Goal: Task Accomplishment & Management: Complete application form

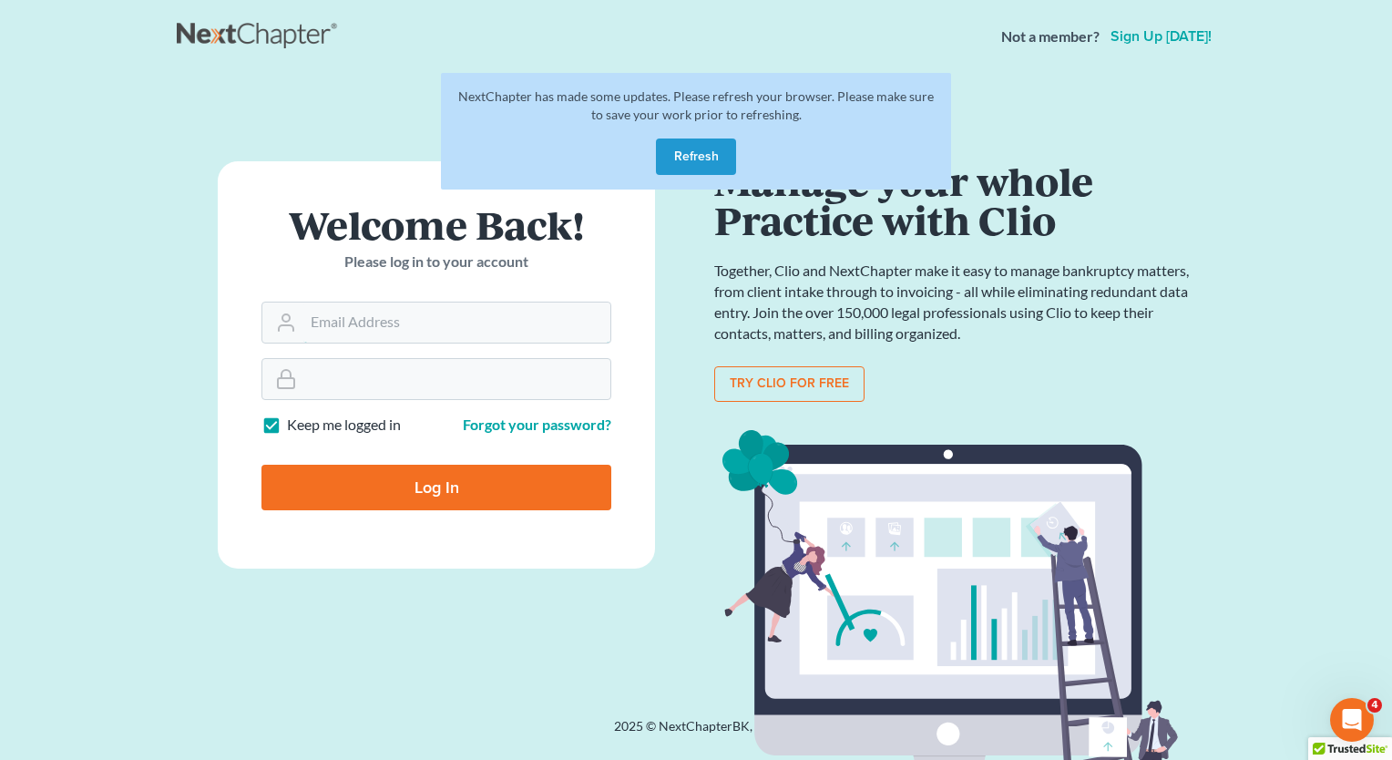
type input "tonya@shurlaw.com"
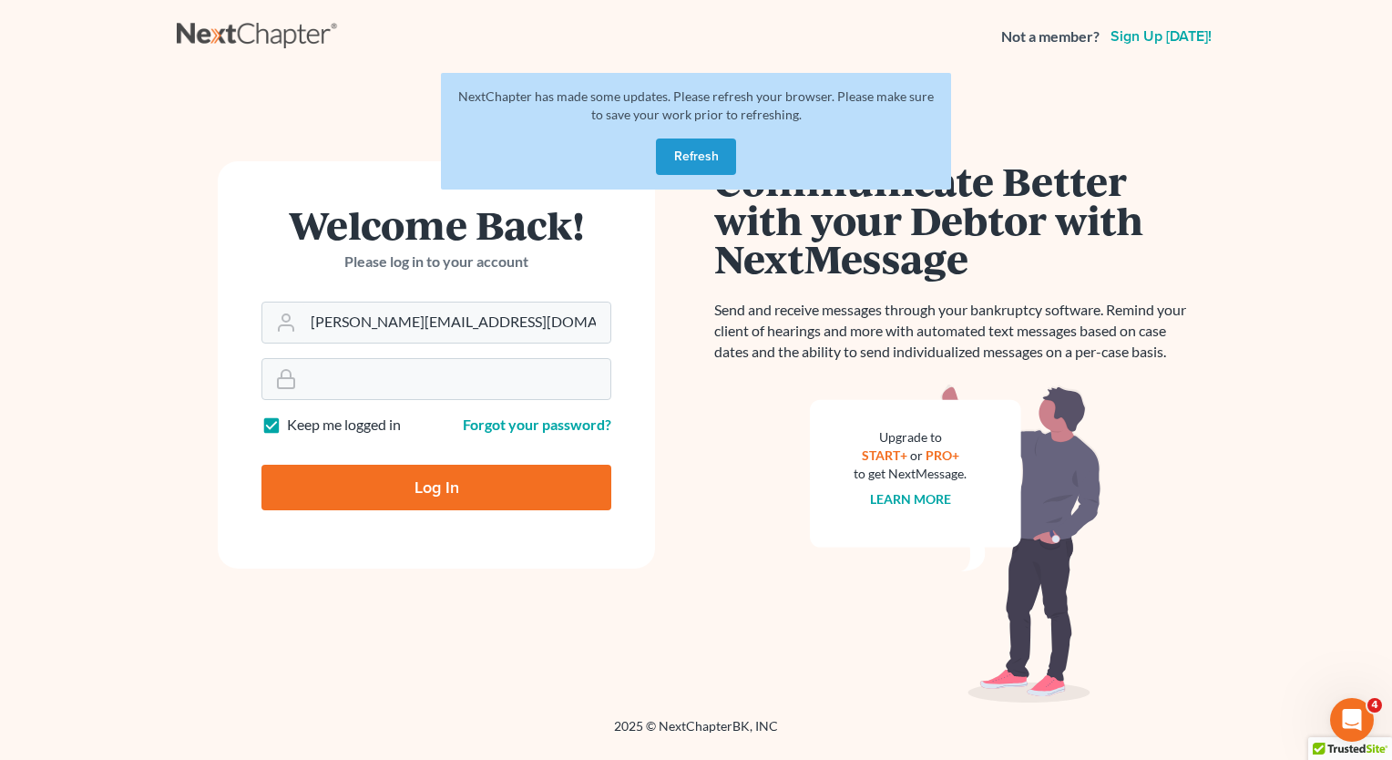
click at [693, 157] on button "Refresh" at bounding box center [696, 156] width 80 height 36
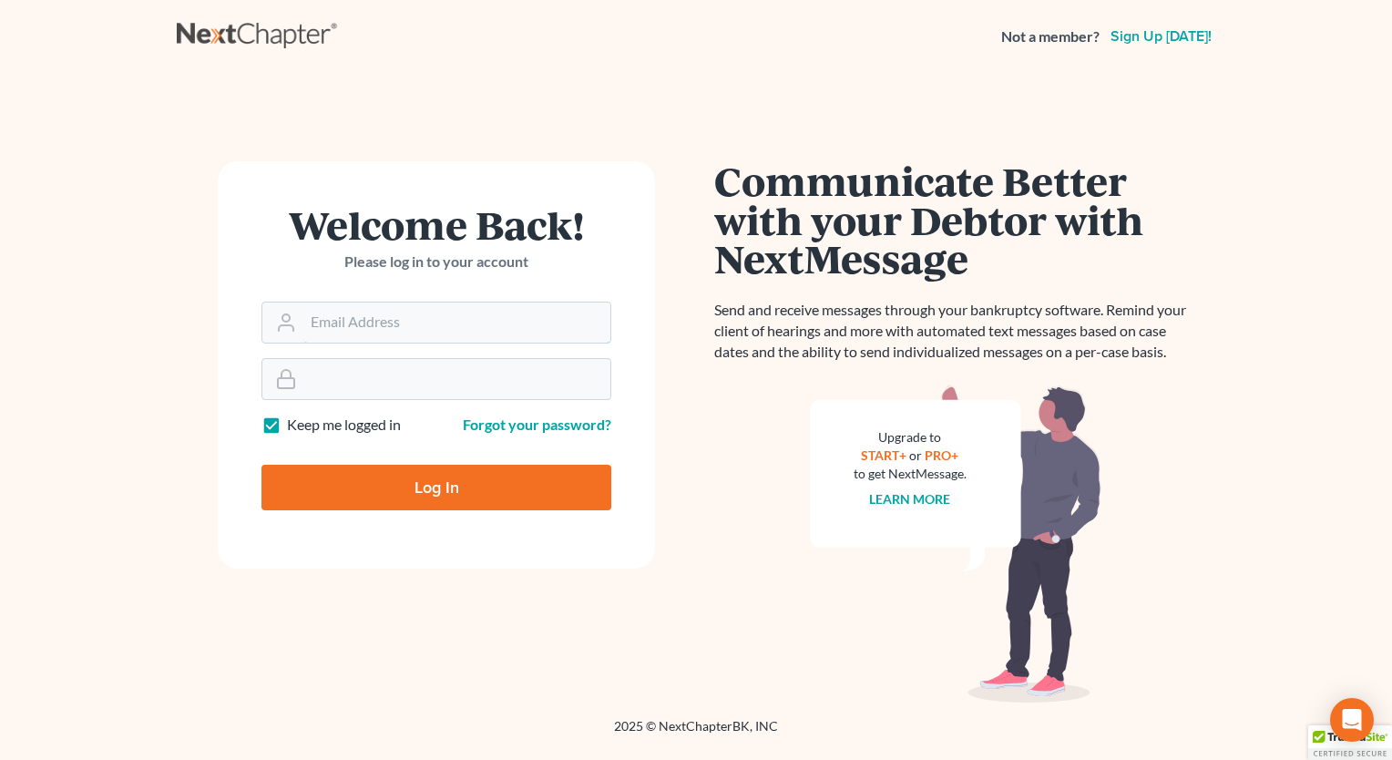
type input "tonya@shurlaw.com"
click at [413, 481] on input "Log In" at bounding box center [436, 488] width 350 height 46
type input "Thinking..."
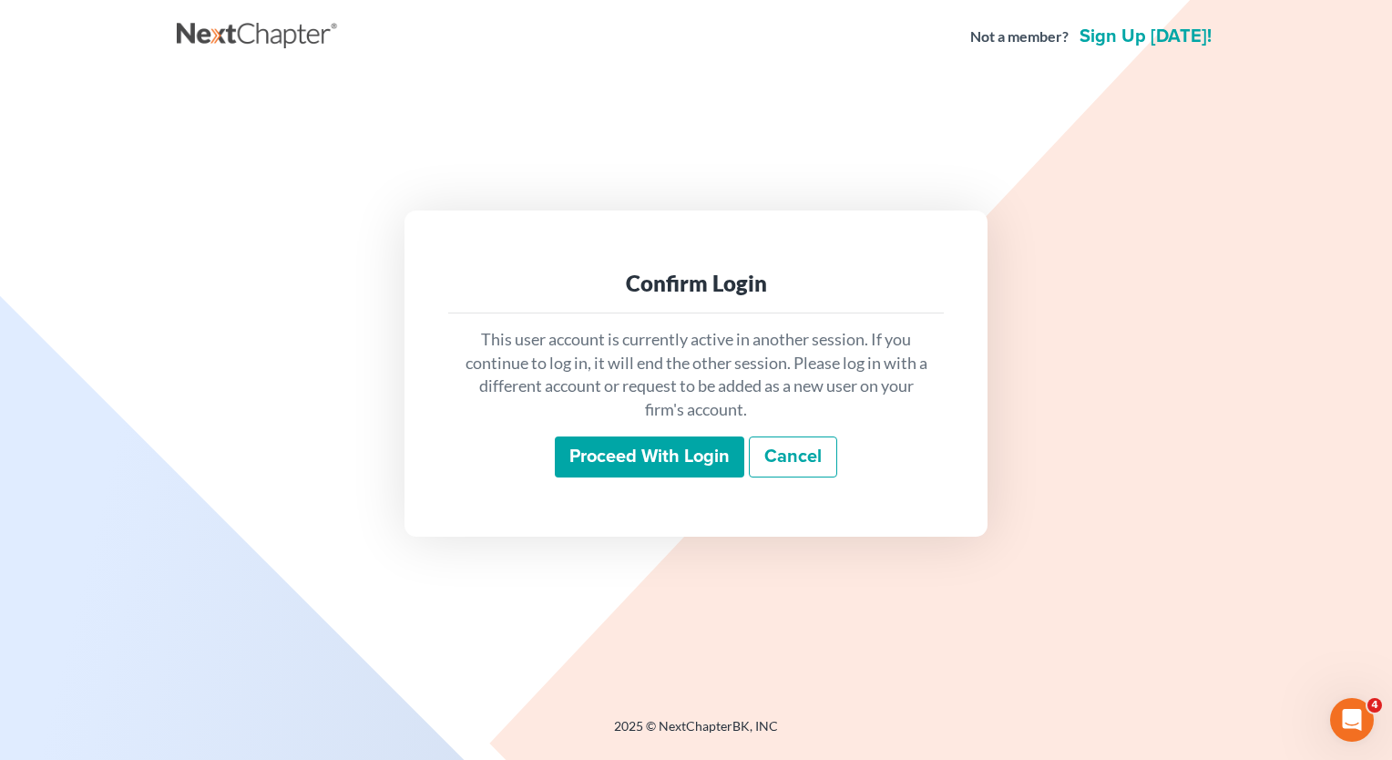
click at [595, 450] on input "Proceed with login" at bounding box center [650, 457] width 190 height 42
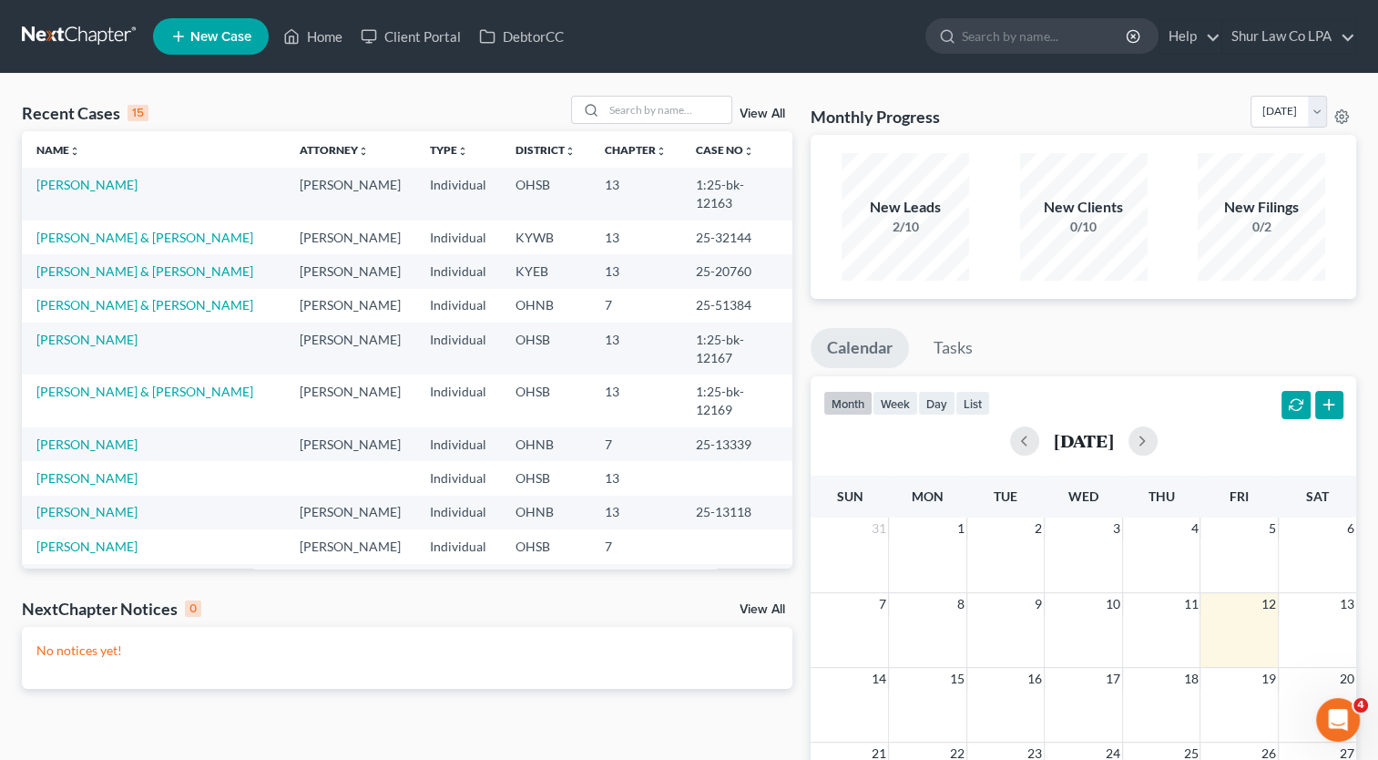
click at [208, 35] on span "New Case" at bounding box center [220, 37] width 61 height 14
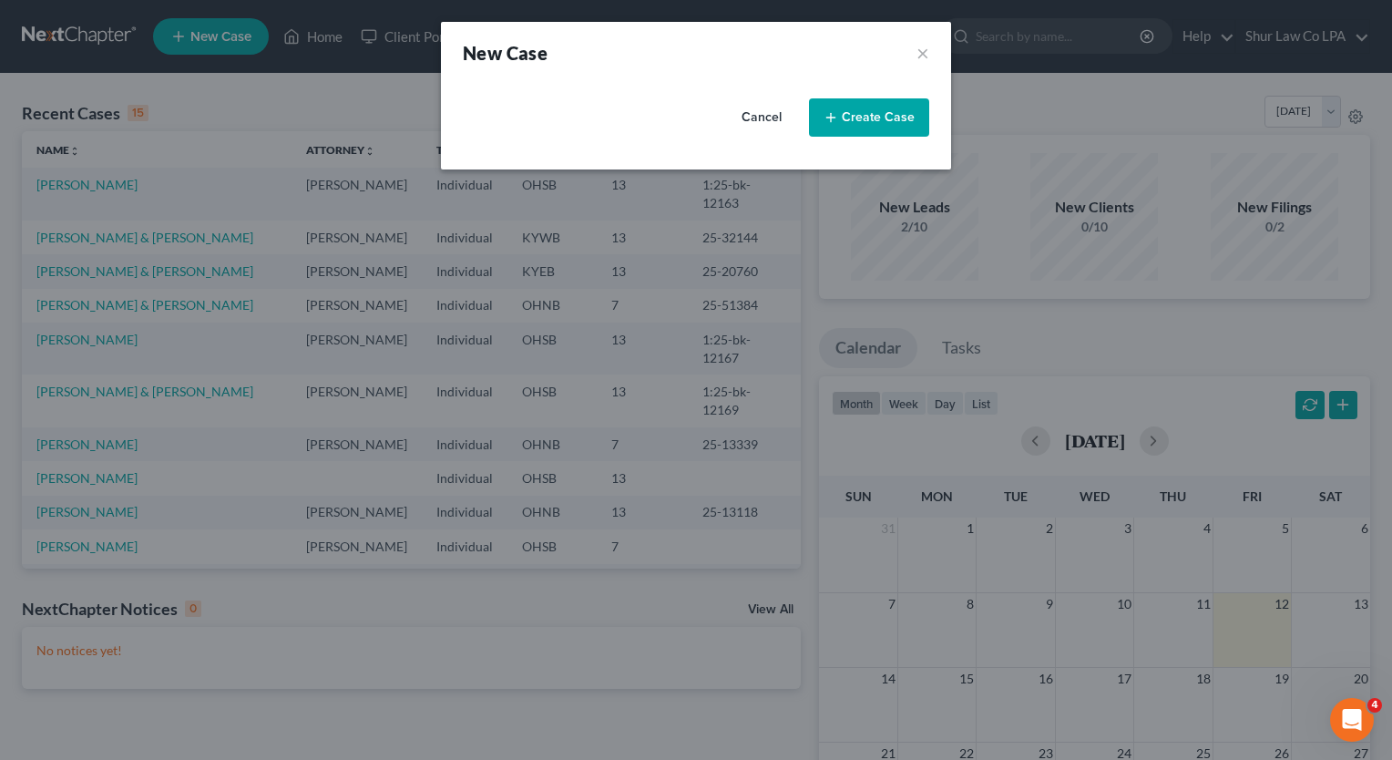
select select "62"
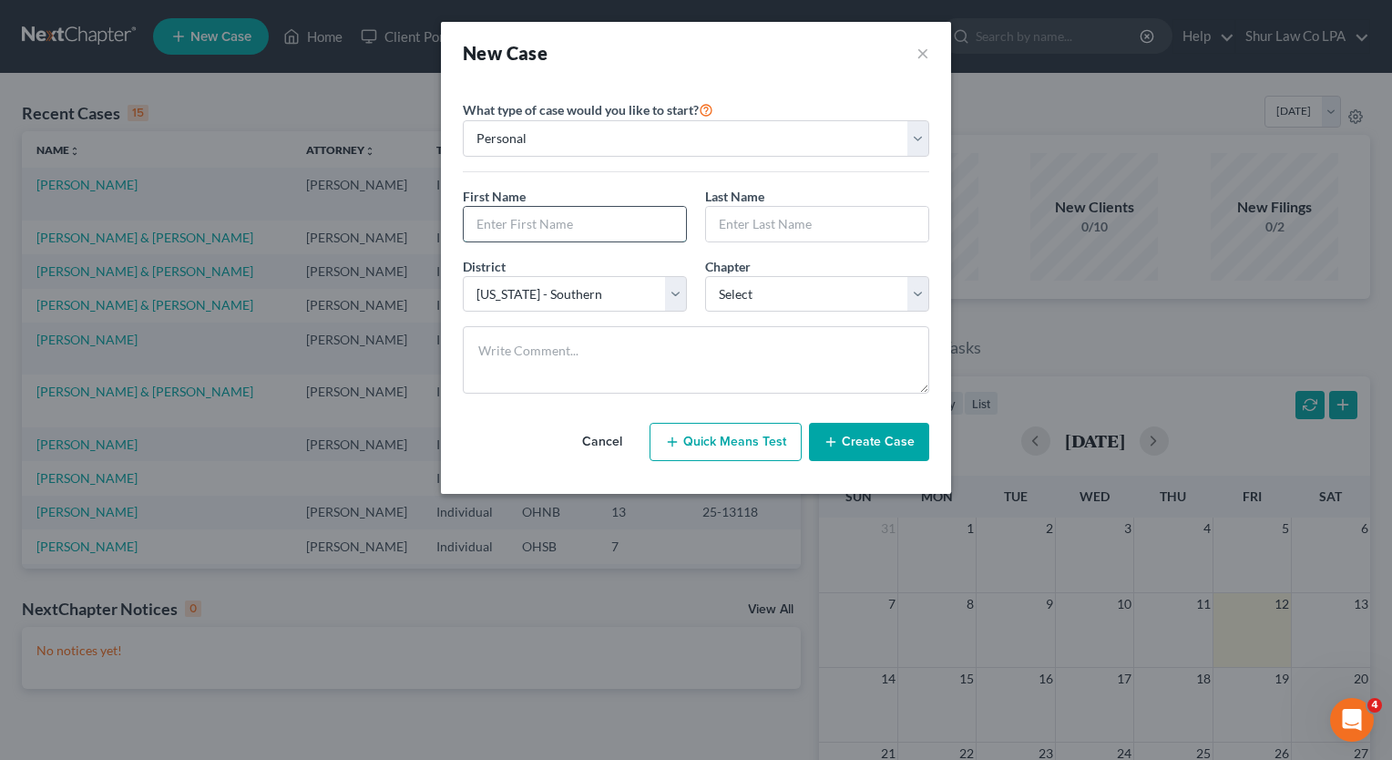
click at [662, 225] on input "text" at bounding box center [575, 224] width 222 height 35
type input "[PERSON_NAME]"
click at [761, 216] on input "text" at bounding box center [817, 224] width 222 height 35
type input "Gray"
click at [755, 287] on select "Select 7 11 12 13" at bounding box center [817, 294] width 224 height 36
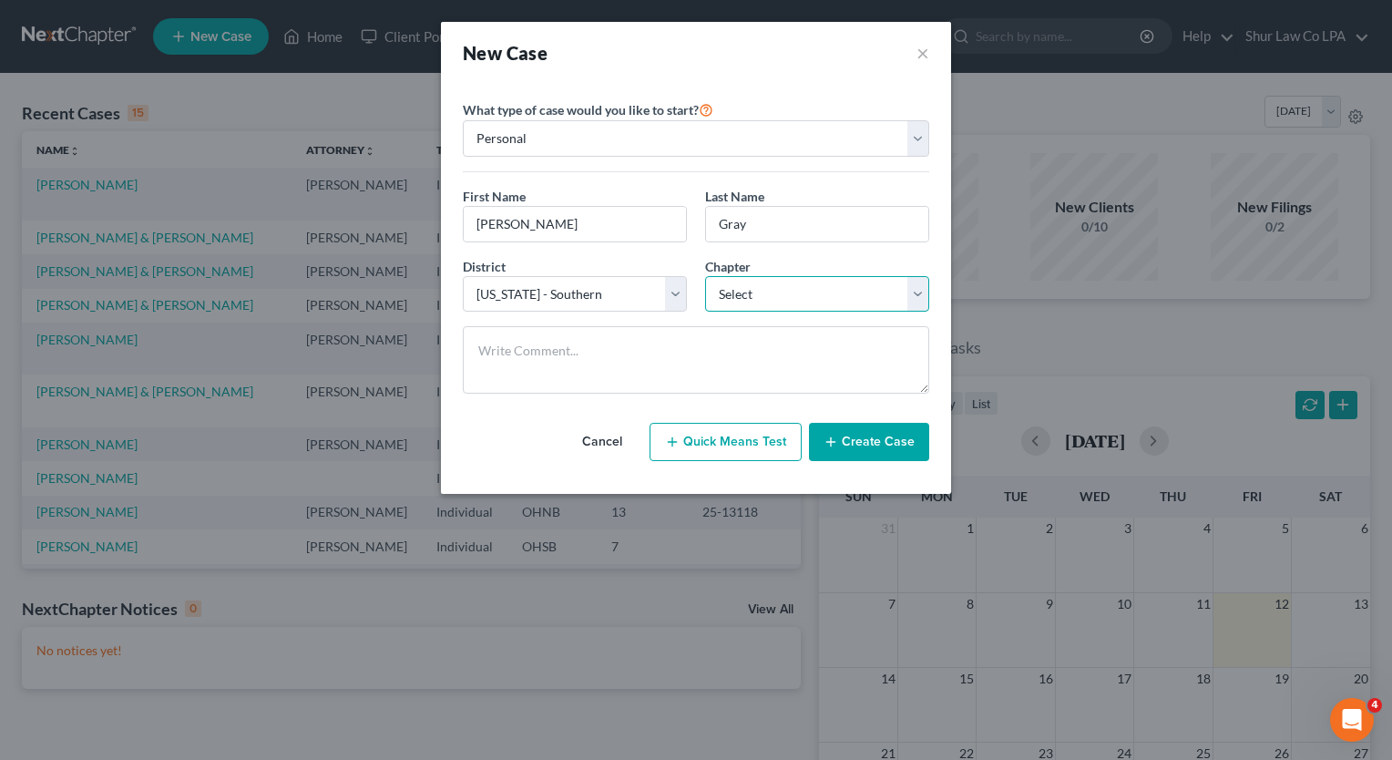
select select "3"
click at [705, 276] on select "Select 7 11 12 13" at bounding box center [817, 294] width 224 height 36
click at [849, 437] on button "Create Case" at bounding box center [869, 442] width 120 height 38
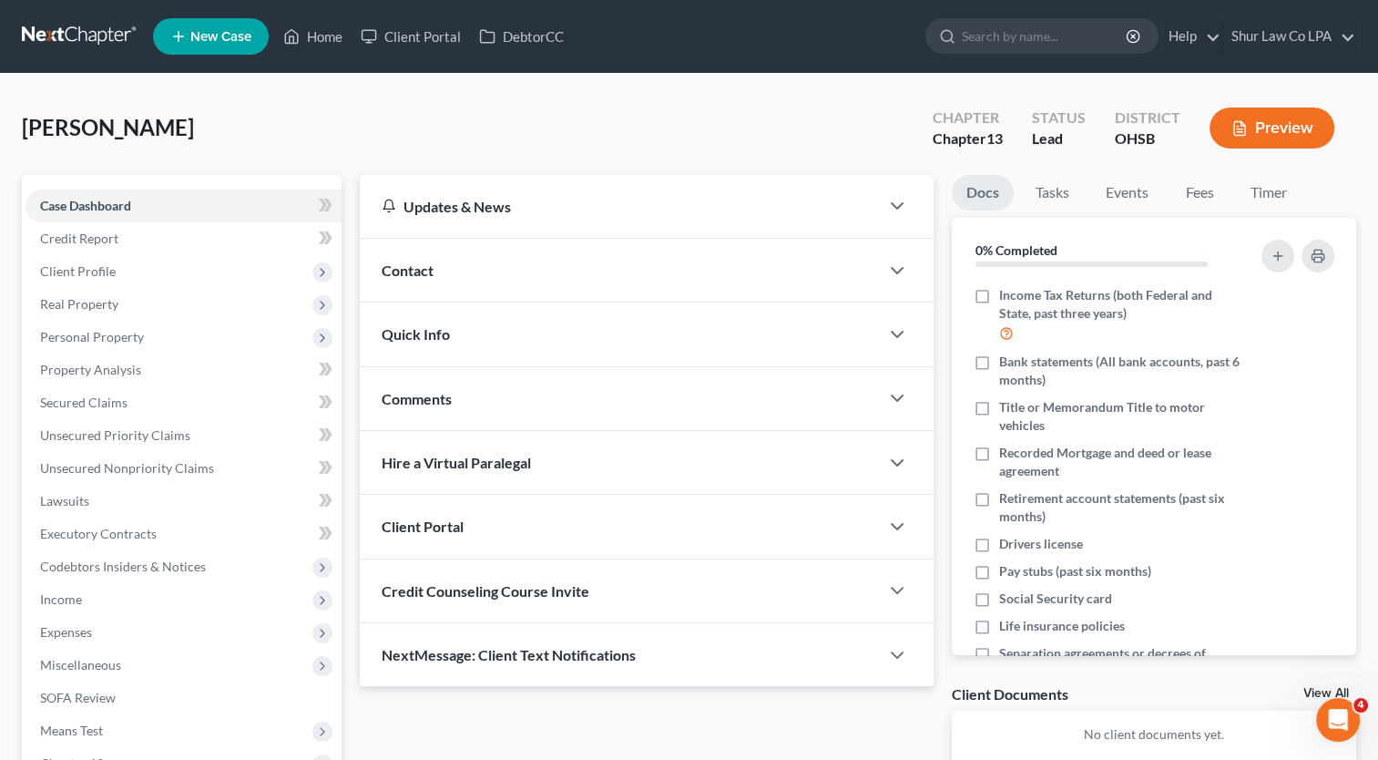
click at [912, 265] on div at bounding box center [906, 270] width 55 height 36
click at [904, 268] on icon "button" at bounding box center [897, 271] width 22 height 22
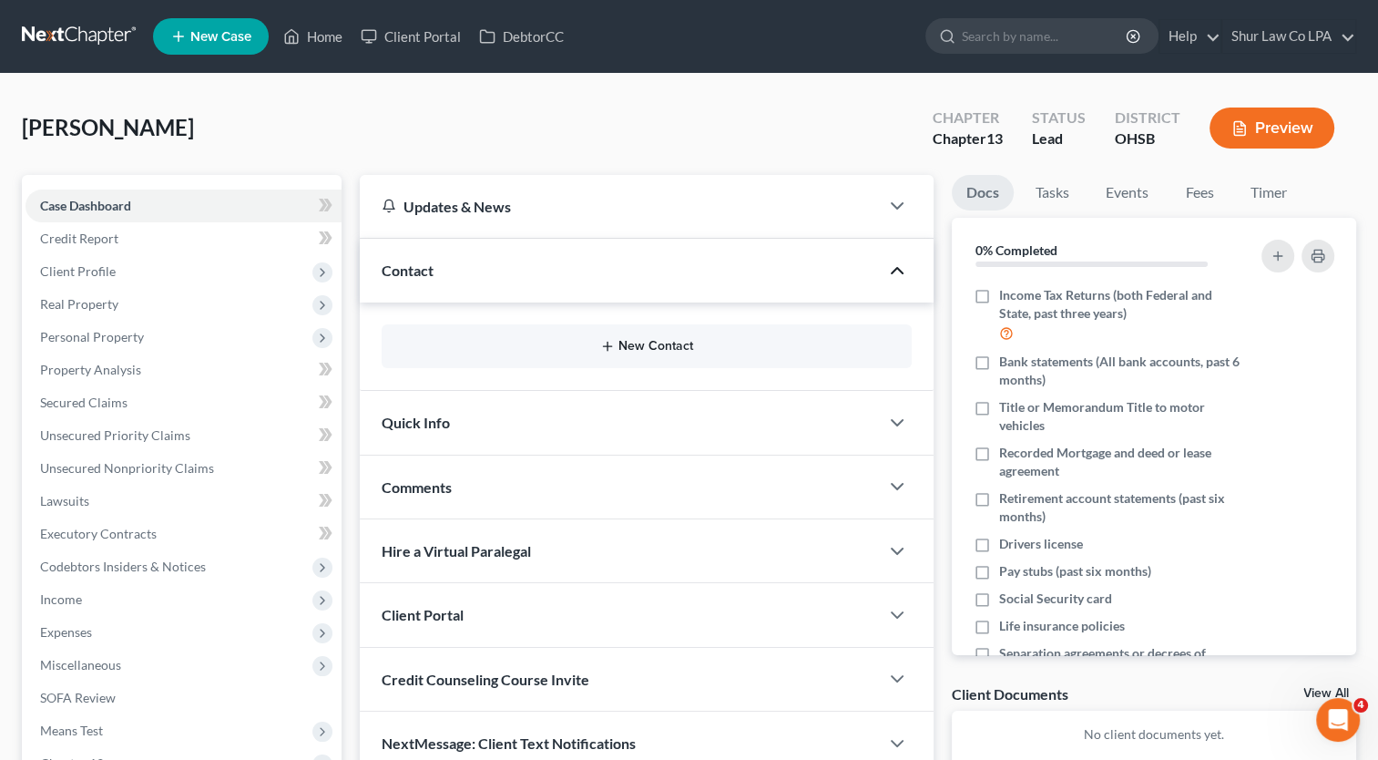
click at [674, 344] on button "New Contact" at bounding box center [646, 346] width 501 height 15
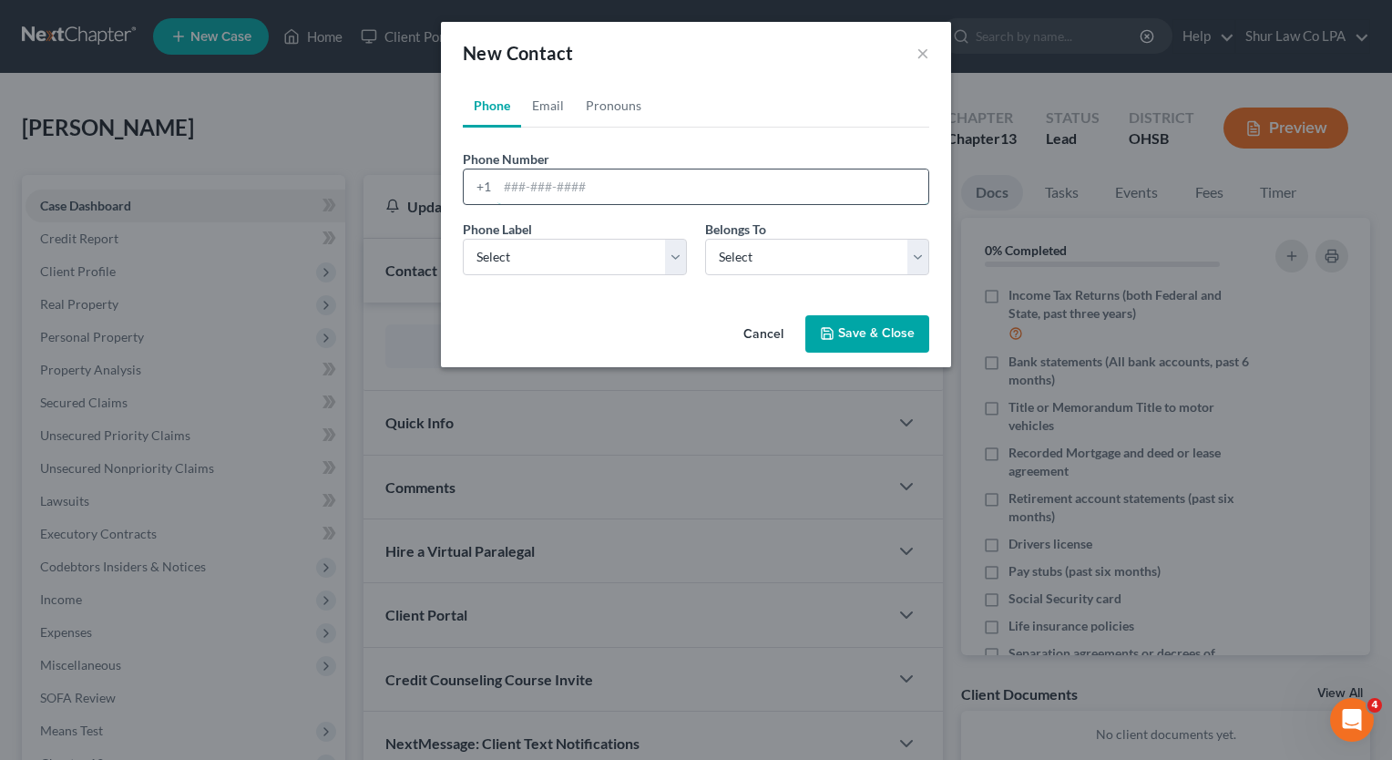
click at [615, 184] on input "tel" at bounding box center [712, 186] width 431 height 35
paste input "6788979504"
type input "6788979504"
click at [675, 261] on select "Select Mobile Home Work Other" at bounding box center [575, 257] width 224 height 36
select select "0"
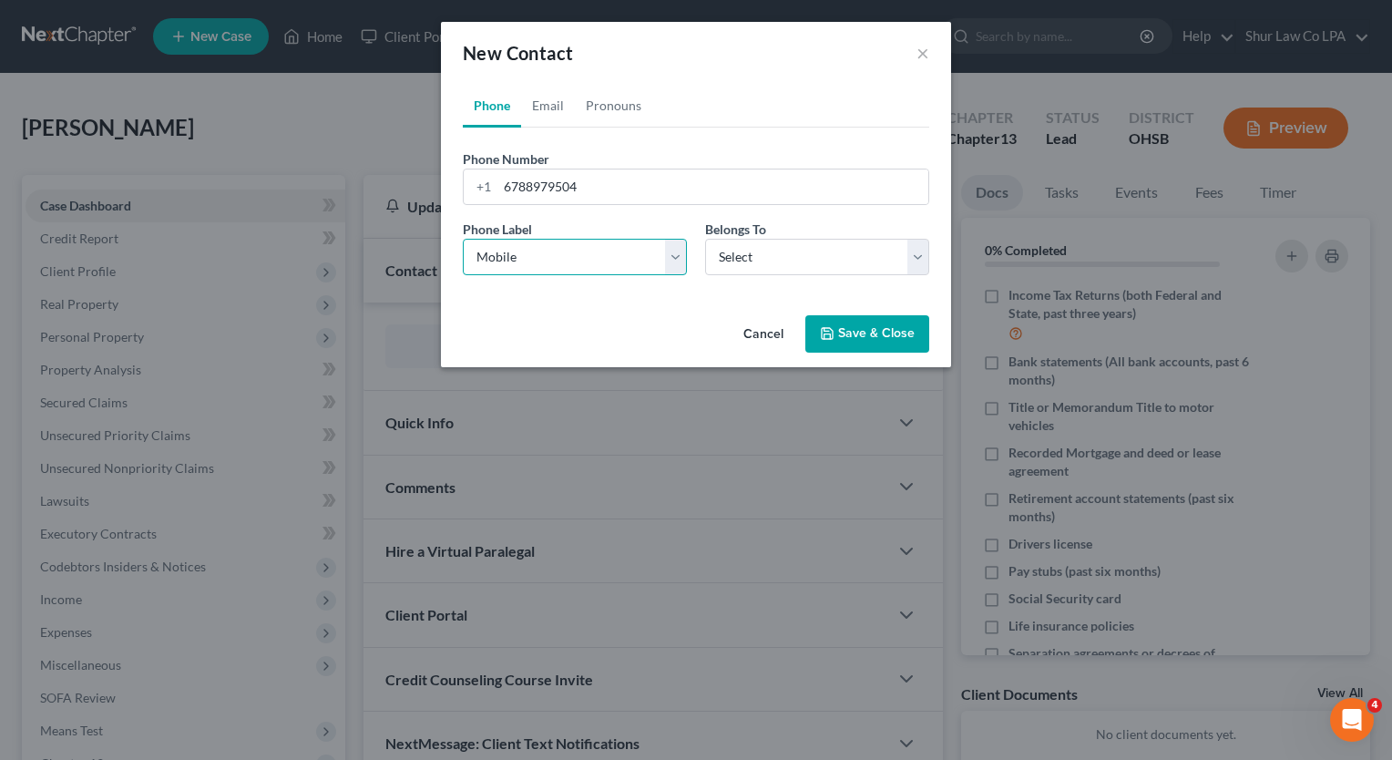
click at [463, 239] on select "Select Mobile Home Work Other" at bounding box center [575, 257] width 224 height 36
click at [744, 259] on select "Select Client Other" at bounding box center [817, 257] width 224 height 36
select select "0"
click at [705, 239] on select "Select Client Other" at bounding box center [817, 257] width 224 height 36
select select "0"
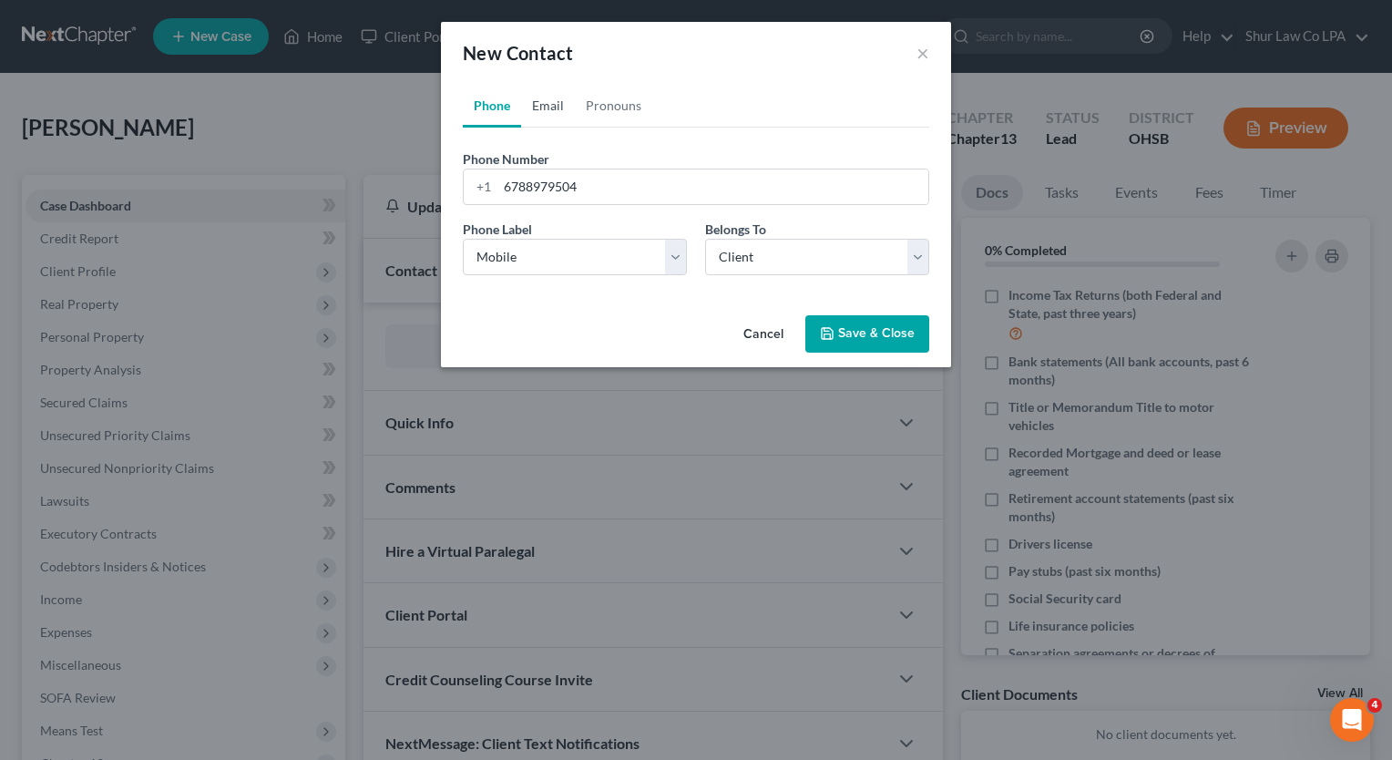
click at [542, 104] on link "Email" at bounding box center [548, 106] width 54 height 44
click at [598, 191] on input "email" at bounding box center [712, 186] width 431 height 35
paste input "[EMAIL_ADDRESS][DOMAIN_NAME]"
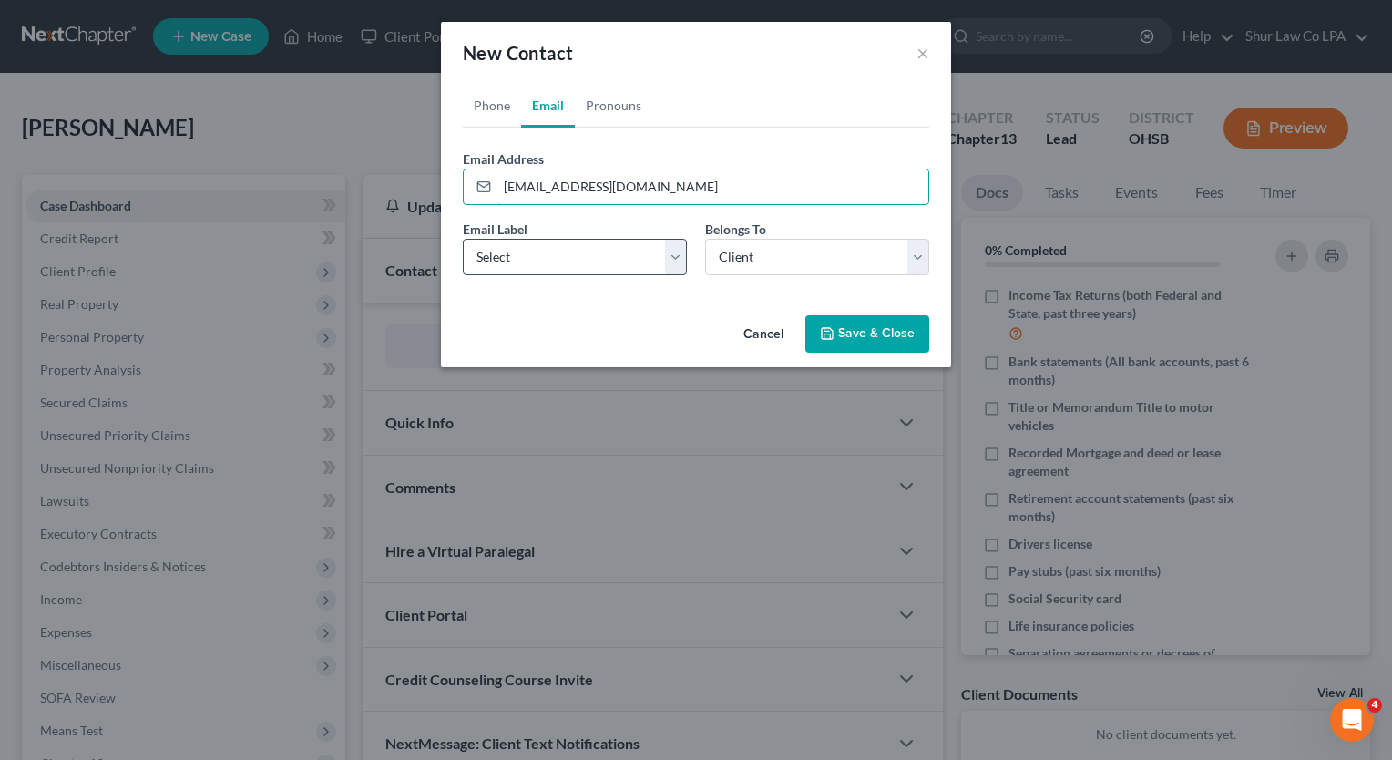
type input "[EMAIL_ADDRESS][DOMAIN_NAME]"
click at [681, 256] on select "Select Home Work Other" at bounding box center [575, 257] width 224 height 36
select select "0"
click at [463, 239] on select "Select Home Work Other" at bounding box center [575, 257] width 224 height 36
click at [864, 331] on button "Save & Close" at bounding box center [867, 334] width 124 height 38
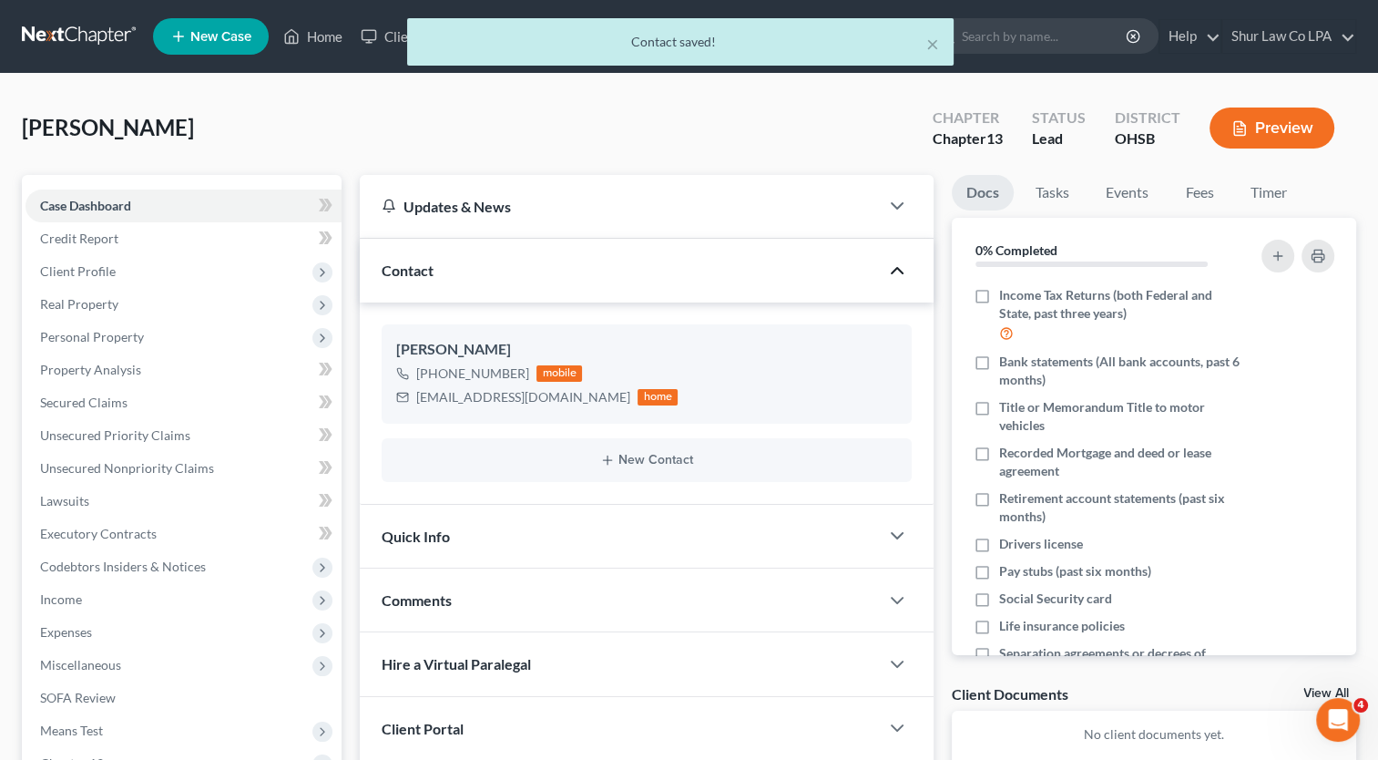
scroll to position [240, 0]
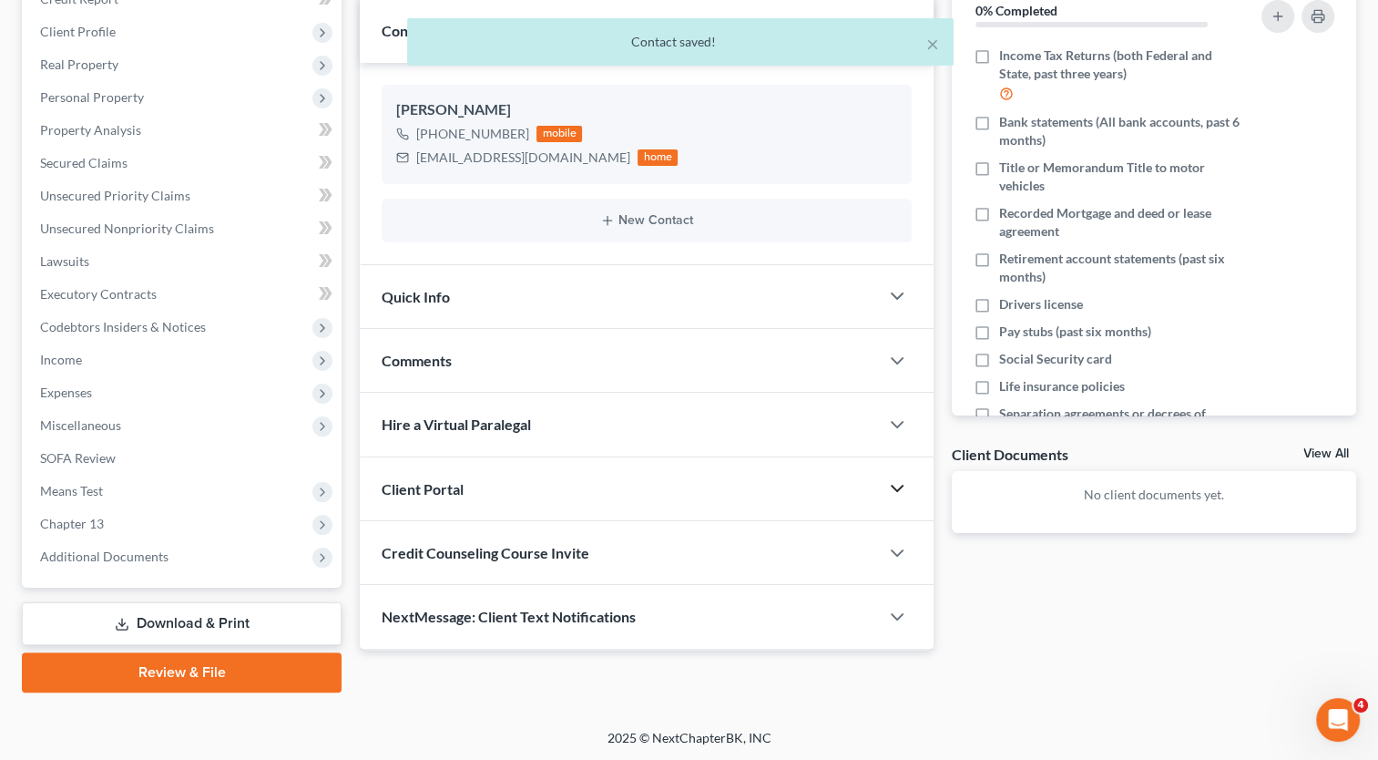
click at [889, 489] on icon "button" at bounding box center [897, 488] width 22 height 22
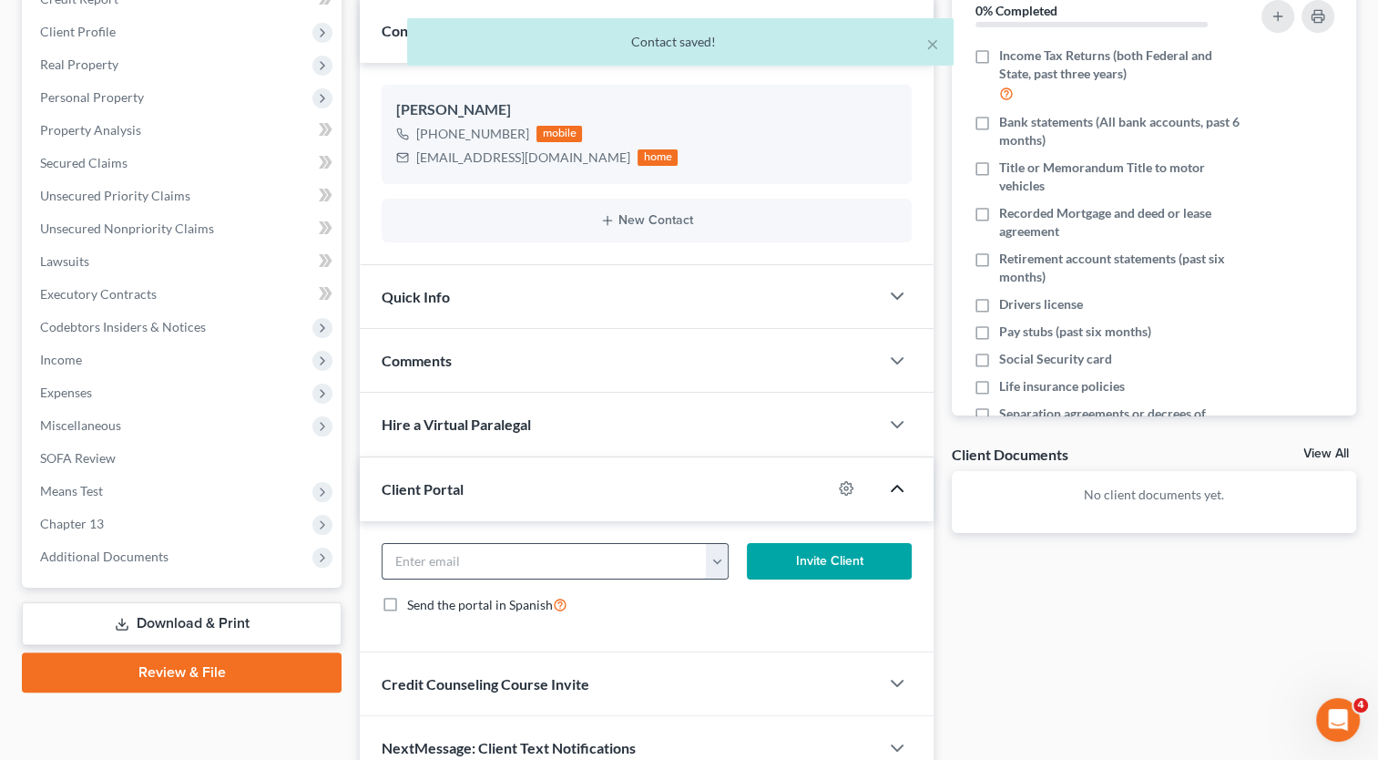
click at [473, 555] on input "email" at bounding box center [545, 561] width 324 height 35
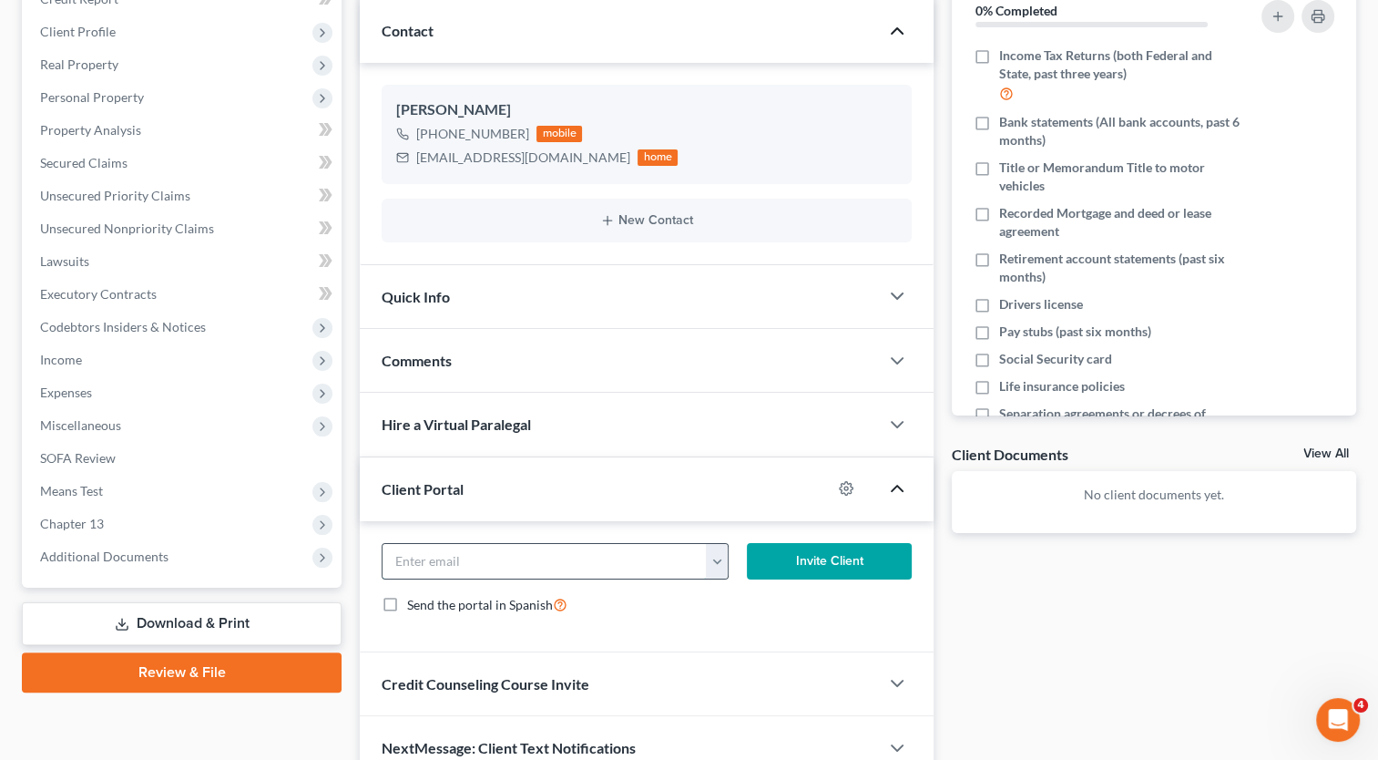
paste input "[EMAIL_ADDRESS][DOMAIN_NAME]"
type input "[EMAIL_ADDRESS][DOMAIN_NAME]"
click at [845, 555] on button "Invite Client" at bounding box center [829, 561] width 165 height 36
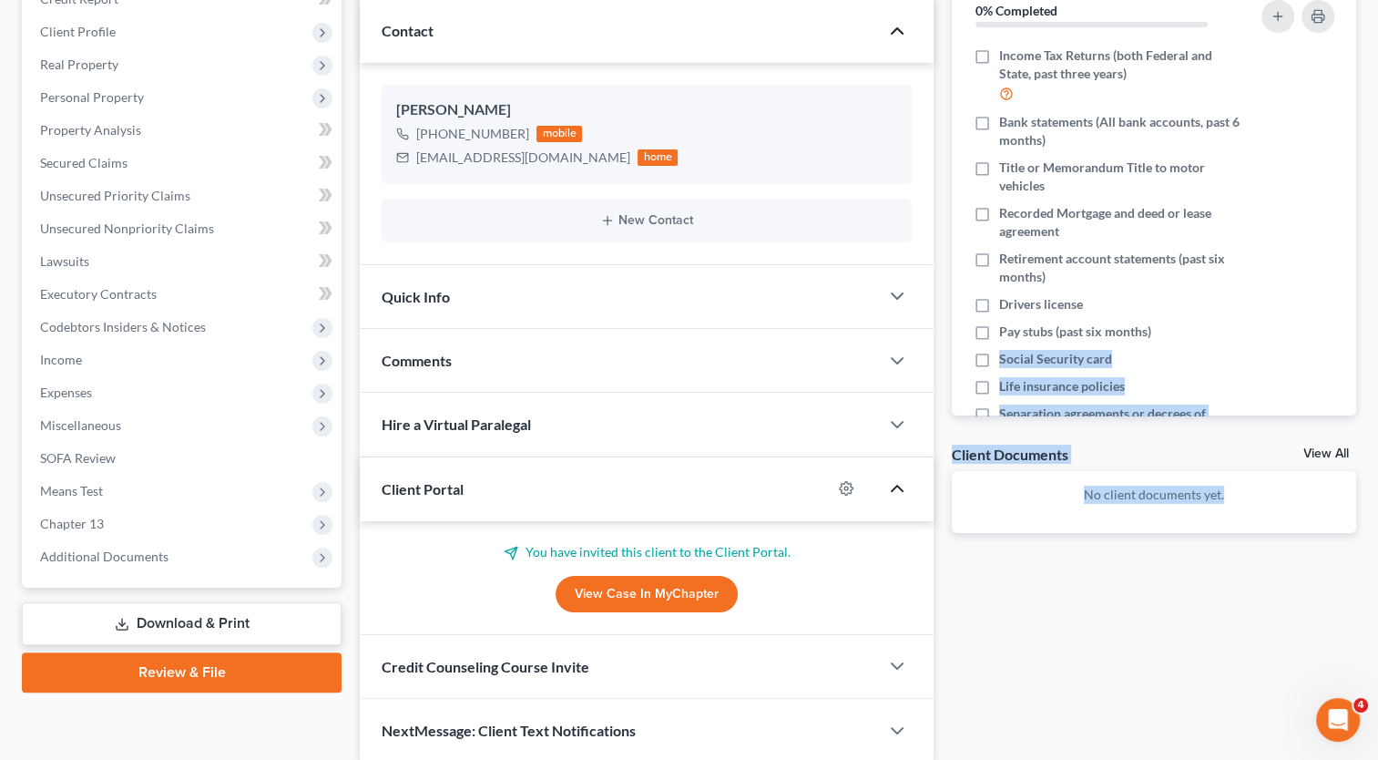
drag, startPoint x: 1368, startPoint y: 342, endPoint x: 1391, endPoint y: 597, distance: 256.1
click at [1378, 597] on html "Home New Case Client Portal DebtorCC Shur Law Co LPA [PERSON_NAME][EMAIL_ADDRES…" at bounding box center [689, 295] width 1378 height 1071
click at [893, 661] on icon "button" at bounding box center [897, 666] width 22 height 22
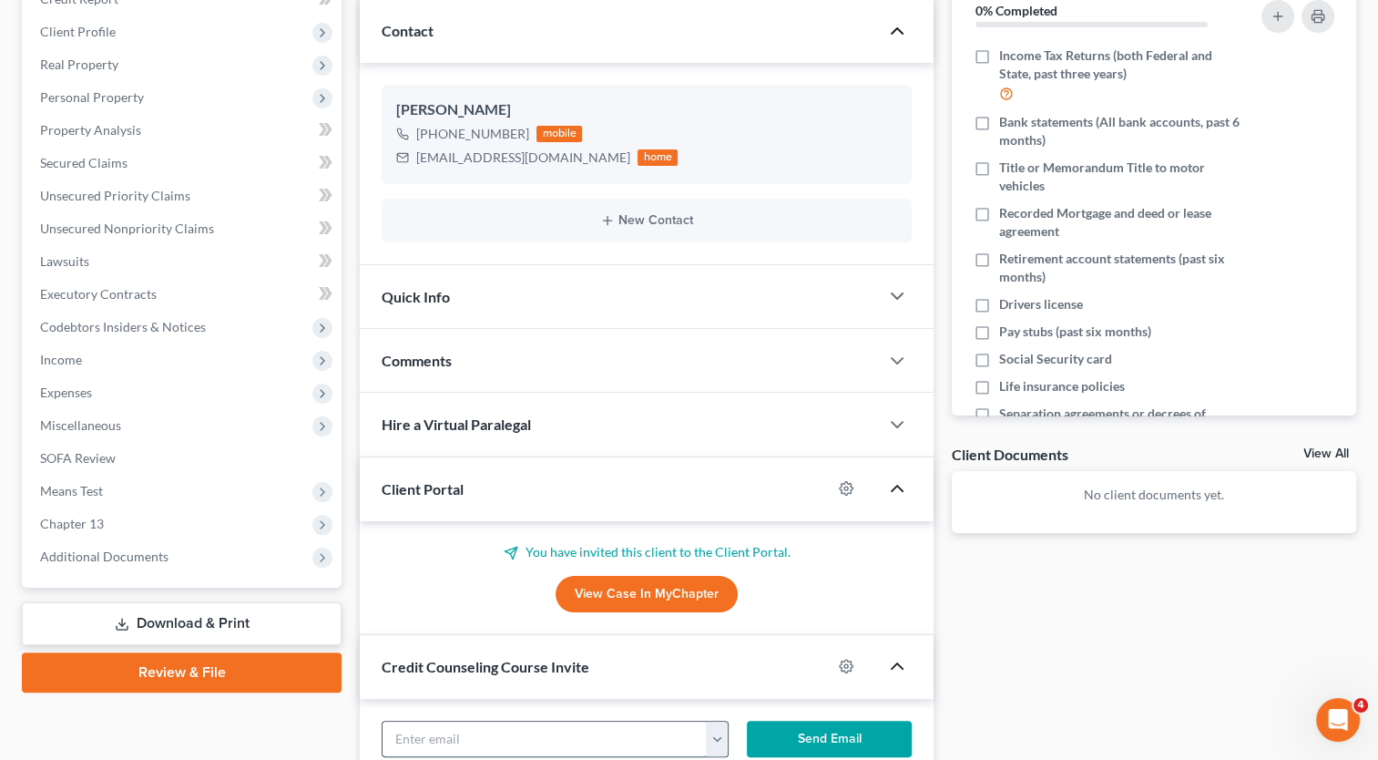
click at [671, 727] on input "text" at bounding box center [545, 739] width 324 height 35
paste input "[EMAIL_ADDRESS][DOMAIN_NAME]"
type input "[EMAIL_ADDRESS][DOMAIN_NAME]"
click at [871, 724] on button "Send Email" at bounding box center [829, 739] width 165 height 36
